Goal: Transaction & Acquisition: Purchase product/service

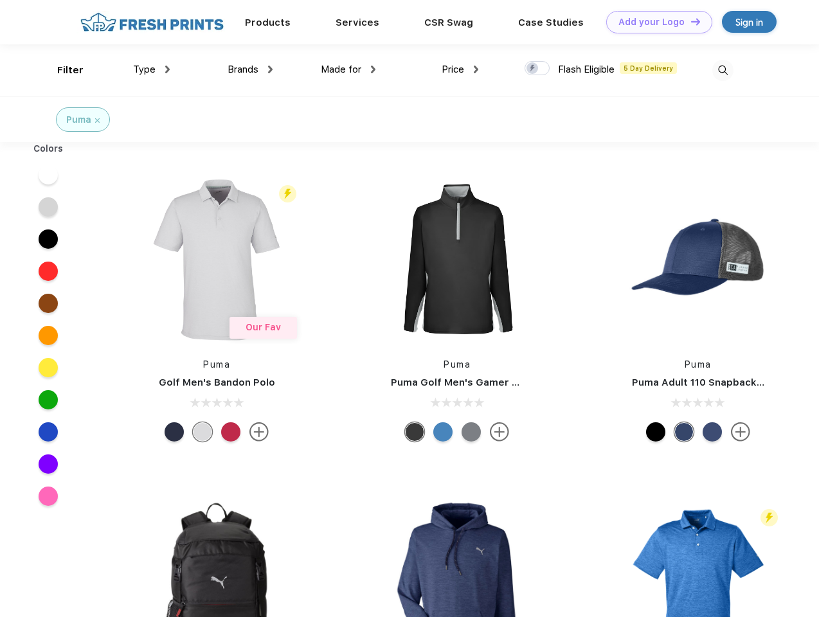
scroll to position [1, 0]
click at [655, 22] on link "Add your Logo Design Tool" at bounding box center [659, 22] width 106 height 23
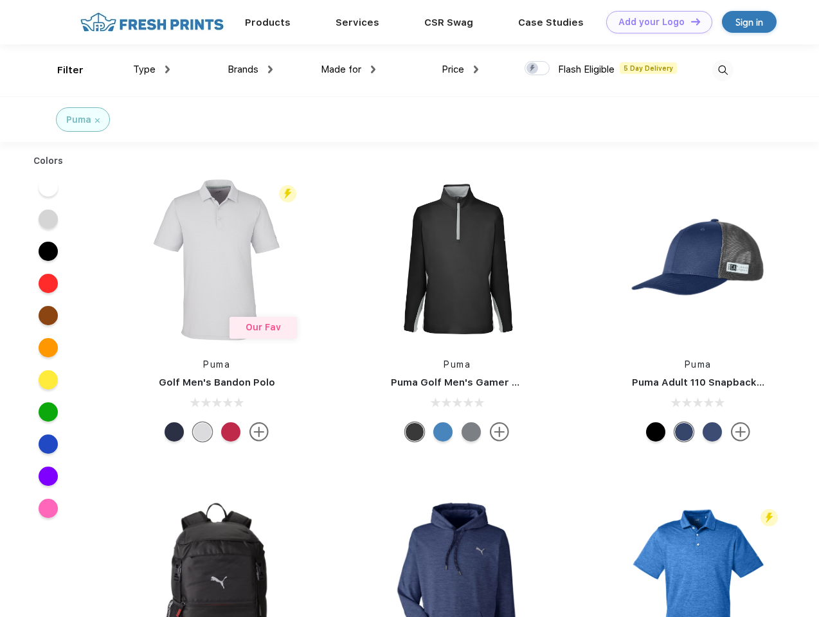
click at [0, 0] on div "Design Tool" at bounding box center [0, 0] width 0 height 0
click at [690, 21] on link "Add your Logo Design Tool" at bounding box center [659, 22] width 106 height 23
click at [62, 70] on div "Filter" at bounding box center [70, 70] width 26 height 15
click at [152, 69] on span "Type" at bounding box center [144, 70] width 23 height 12
click at [250, 69] on span "Brands" at bounding box center [243, 70] width 31 height 12
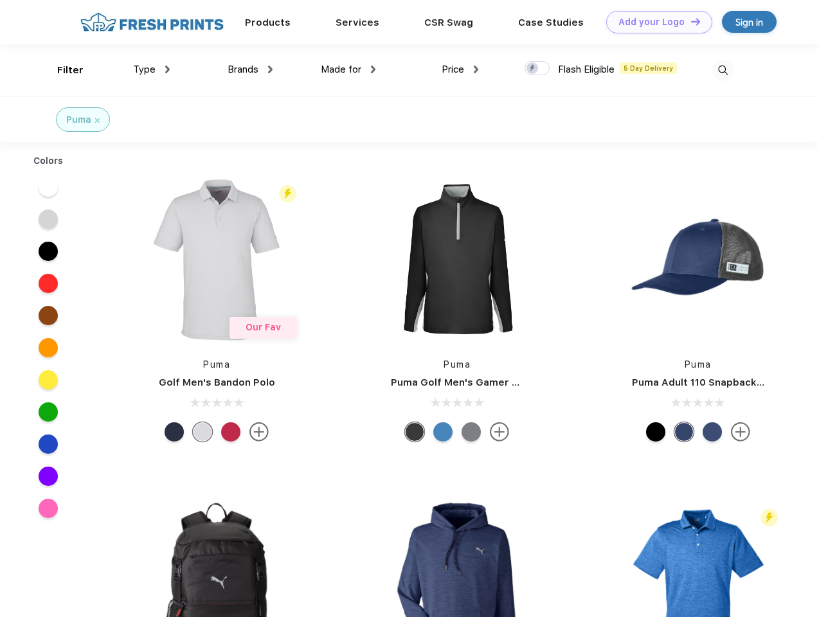
click at [348, 69] on span "Made for" at bounding box center [341, 70] width 41 height 12
click at [460, 69] on span "Price" at bounding box center [453, 70] width 23 height 12
click at [538, 69] on div at bounding box center [537, 68] width 25 height 14
click at [533, 69] on input "checkbox" at bounding box center [529, 64] width 8 height 8
click at [723, 70] on img at bounding box center [722, 70] width 21 height 21
